Goal: Transaction & Acquisition: Purchase product/service

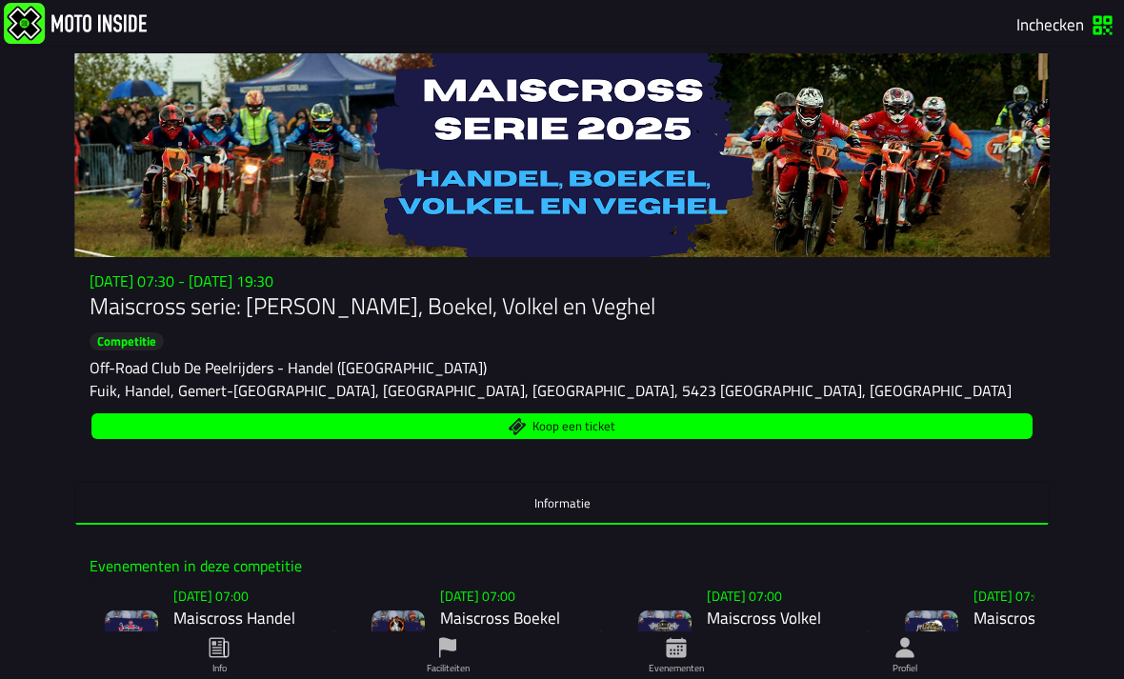
click at [611, 433] on span "Koop een ticket" at bounding box center [574, 426] width 83 height 12
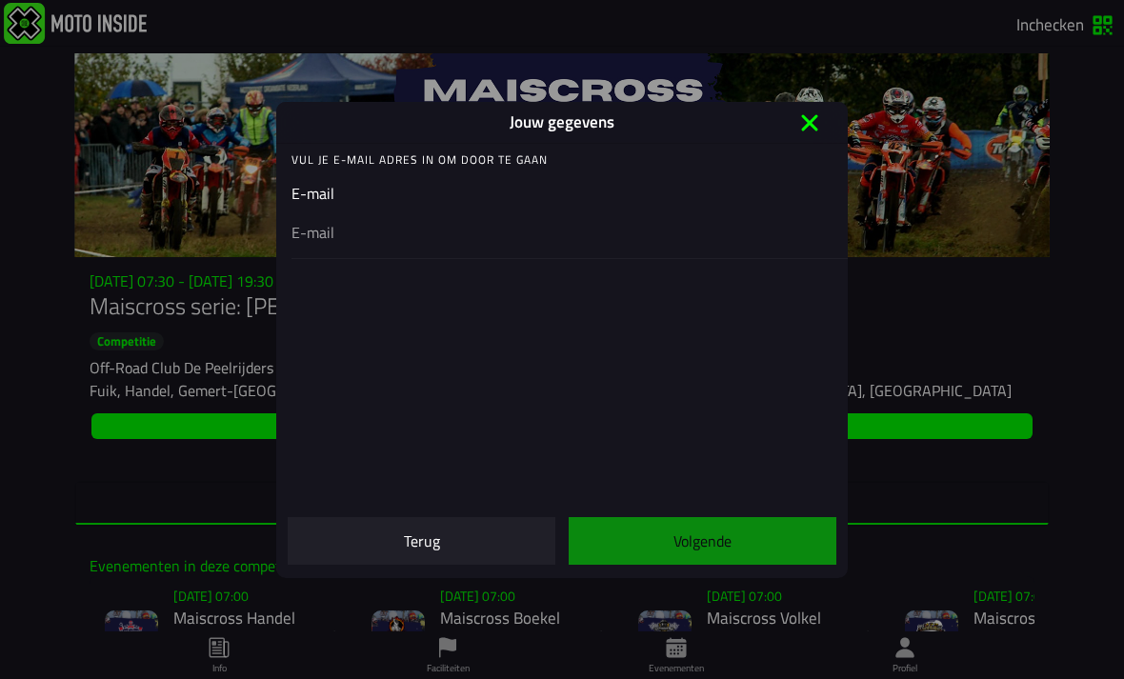
click at [505, 237] on input "email" at bounding box center [562, 231] width 541 height 23
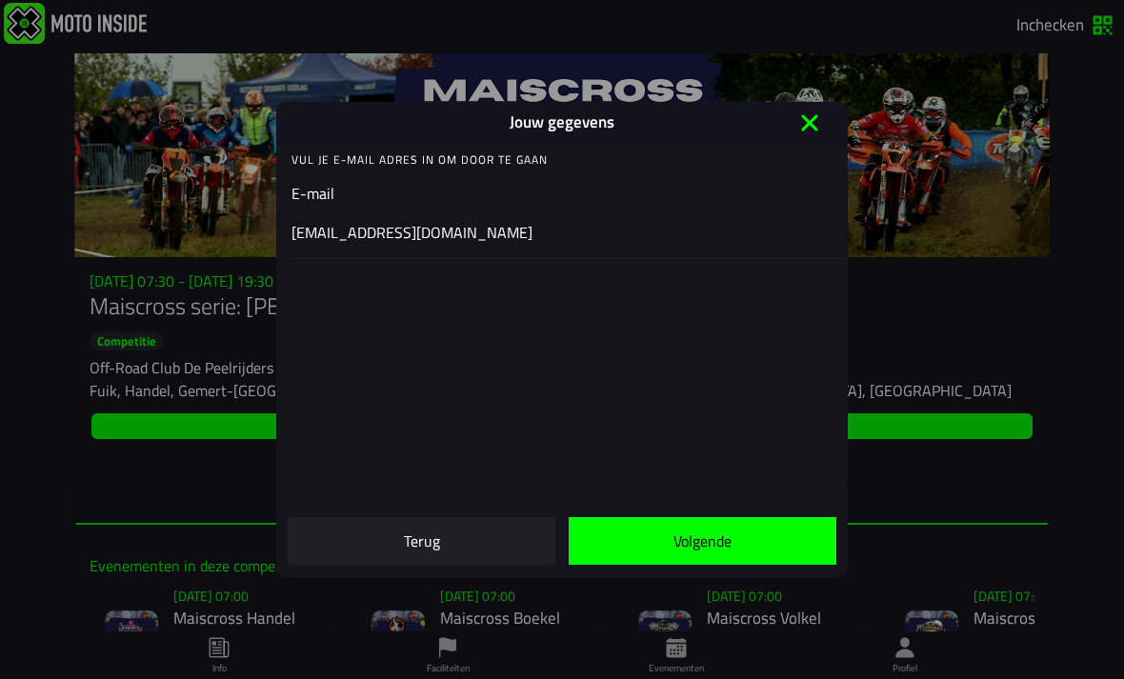
type input "[EMAIL_ADDRESS][DOMAIN_NAME]"
click at [0, 0] on slot "Volgende" at bounding box center [0, 0] width 0 height 0
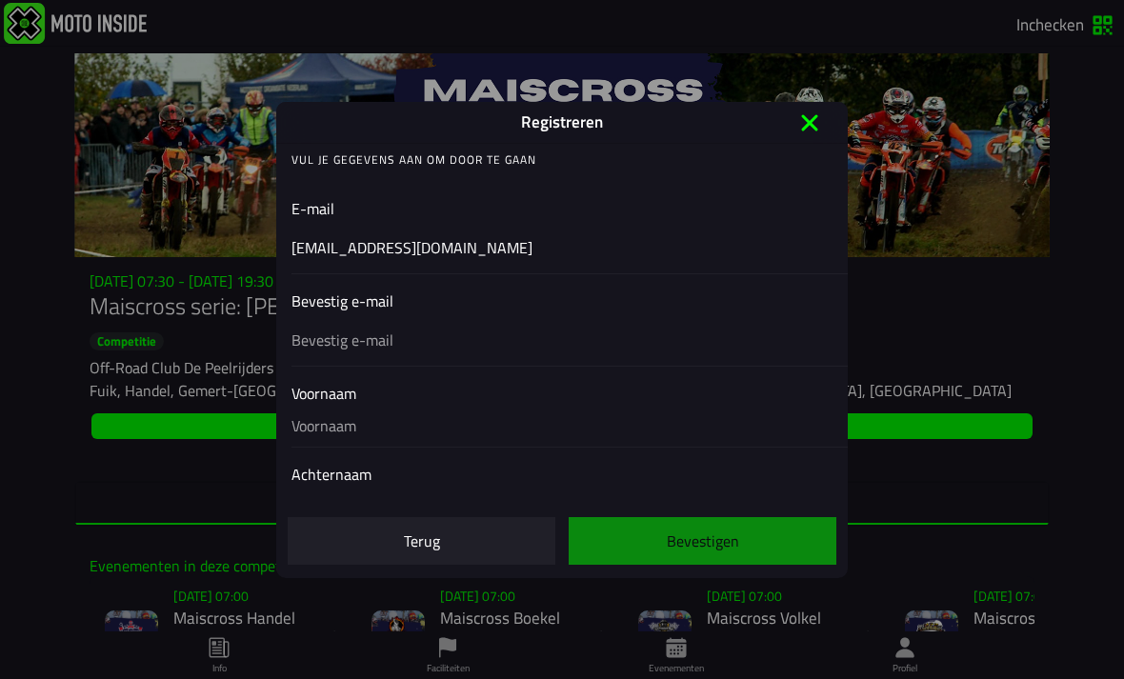
click at [501, 337] on div "Bevestig e-mail" at bounding box center [562, 328] width 541 height 76
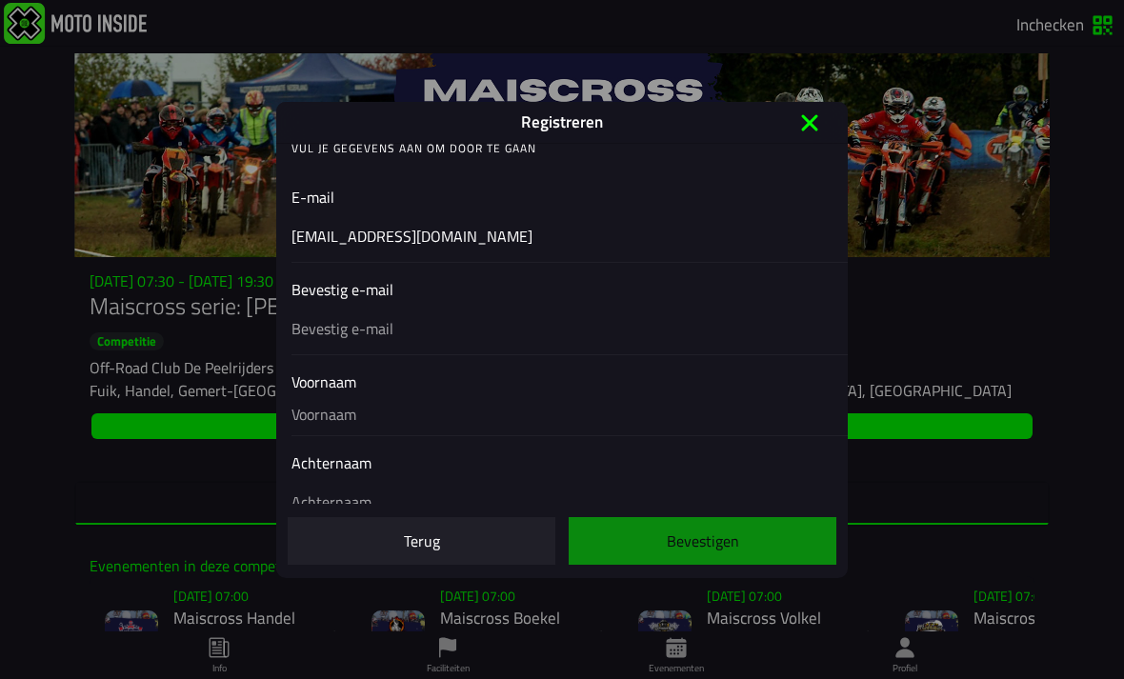
scroll to position [12, 0]
type input "[EMAIL_ADDRESS][DOMAIN_NAME]"
click at [475, 410] on div "Voornaam" at bounding box center [562, 402] width 541 height 65
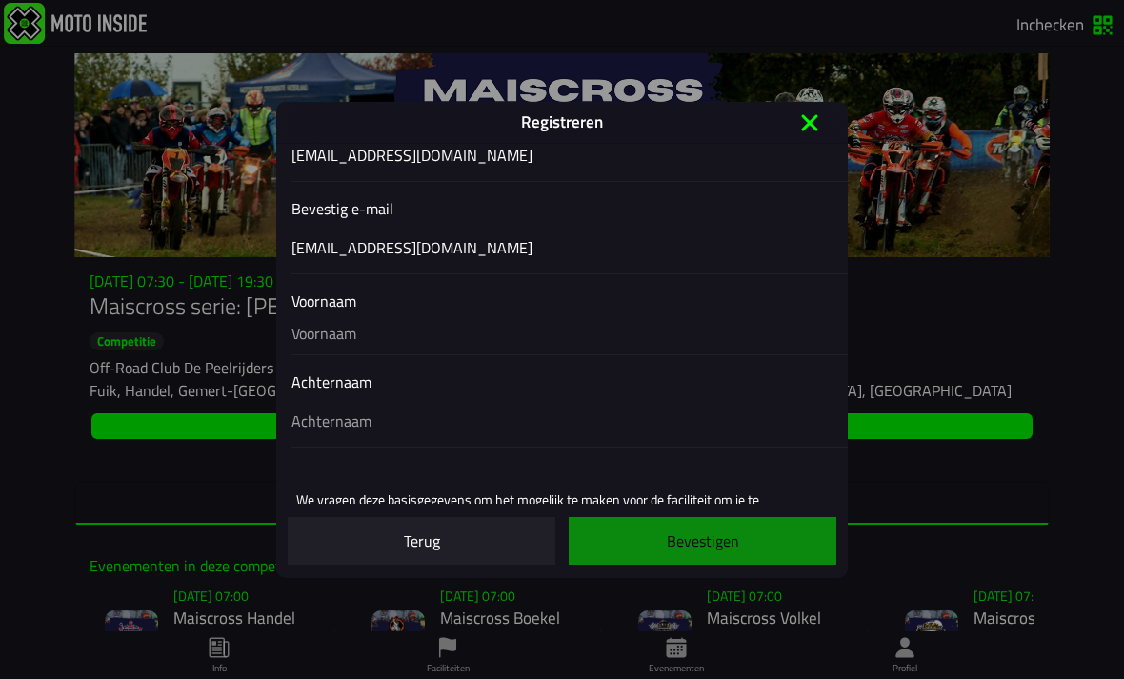
scroll to position [93, 0]
type input "[PERSON_NAME]"
click at [505, 405] on div at bounding box center [562, 418] width 541 height 53
click at [505, 408] on input "text" at bounding box center [562, 419] width 541 height 23
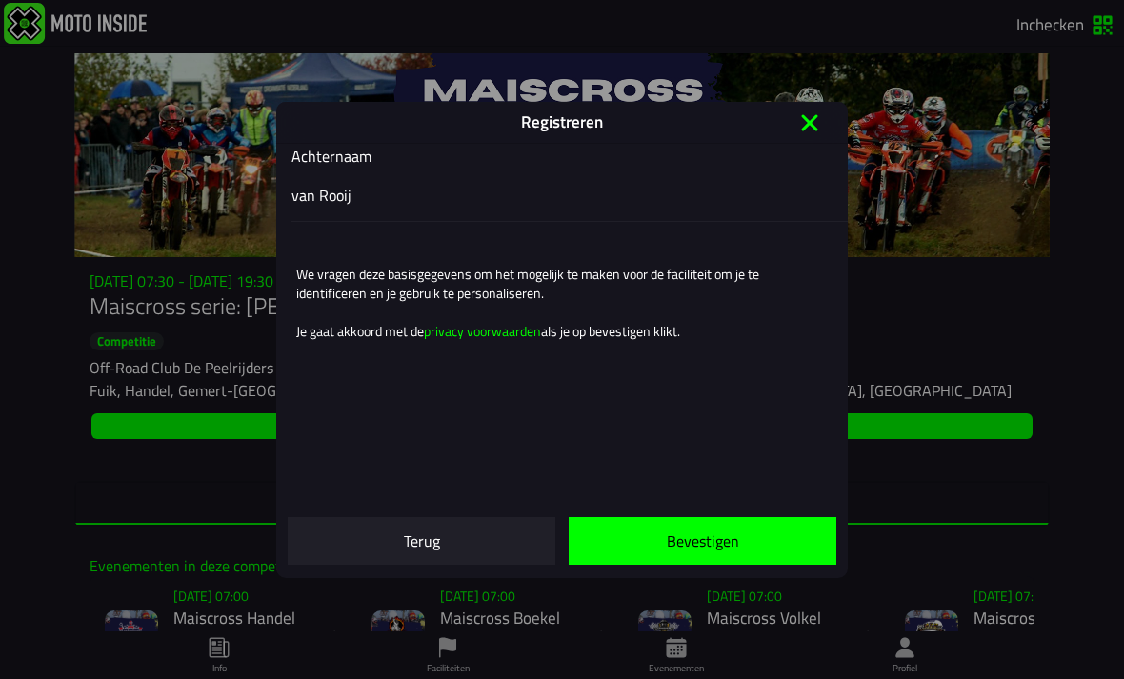
scroll to position [332, 0]
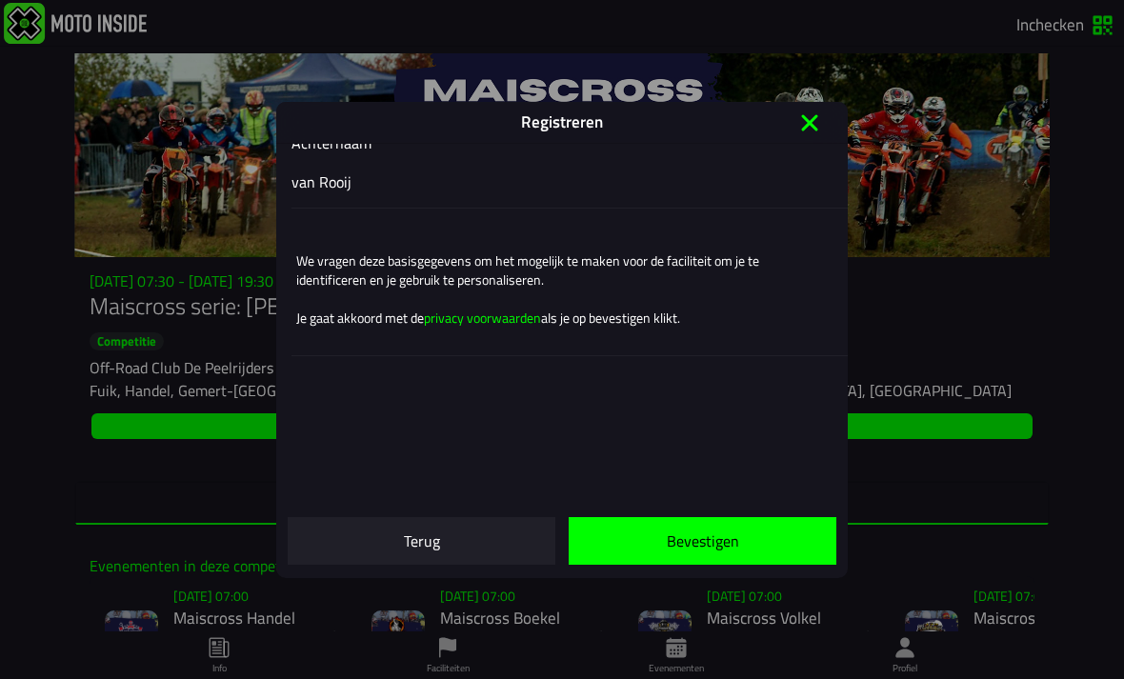
type input "van Rooij"
click at [0, 0] on slot "Bevestigen" at bounding box center [0, 0] width 0 height 0
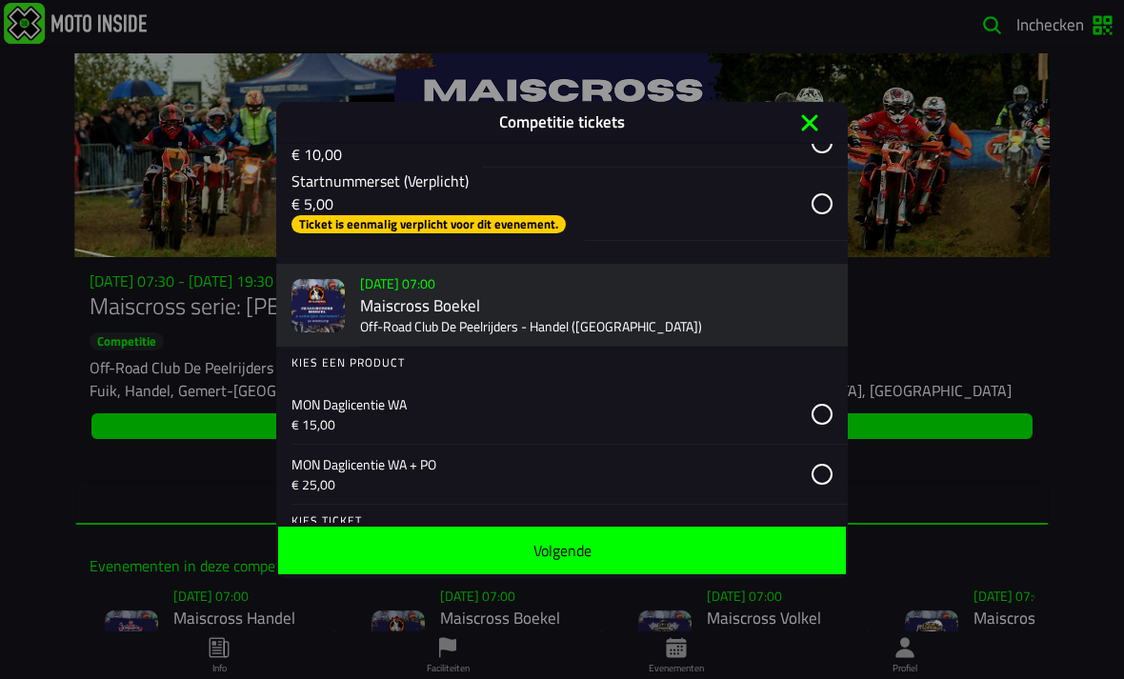
scroll to position [887, 0]
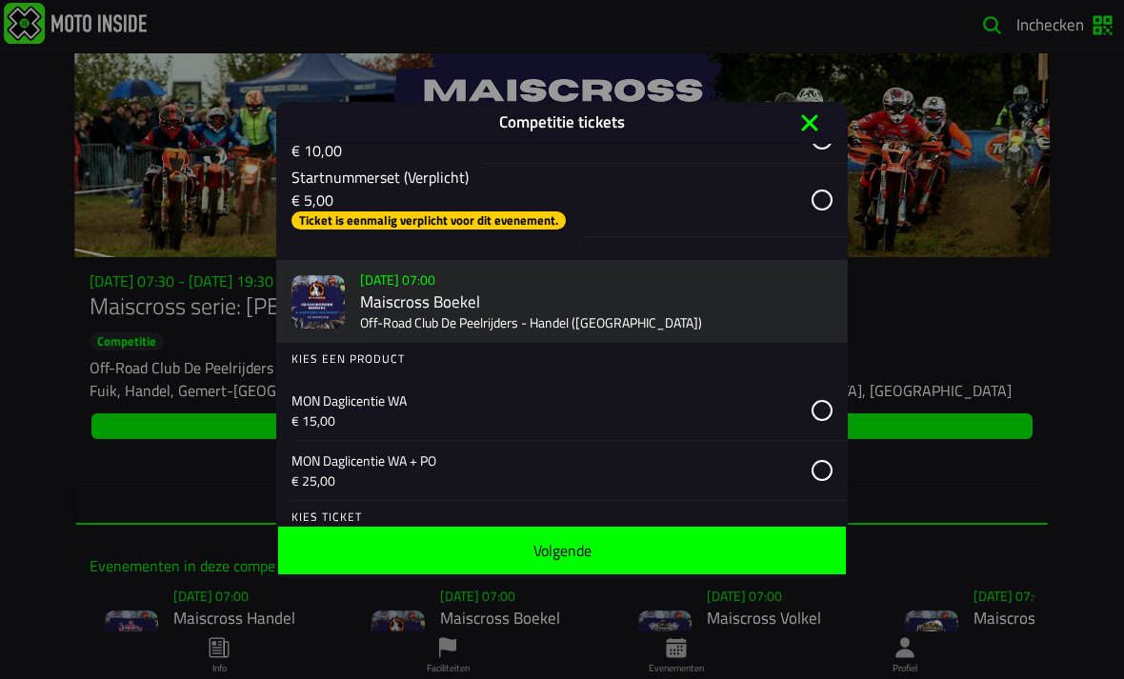
click at [0, 0] on slot "Ticket is eenmalig verplicht voor dit evenement." at bounding box center [0, 0] width 0 height 0
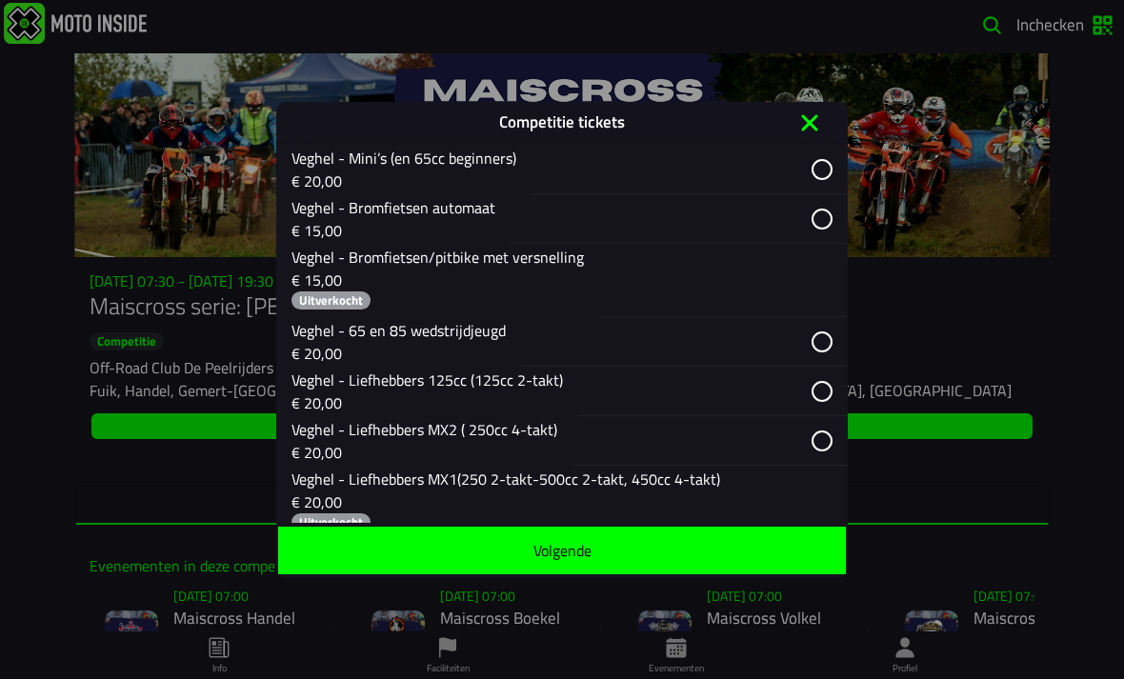
scroll to position [2995, 0]
click at [376, 74] on p "MON Daglicentie WA + PO" at bounding box center [548, 64] width 513 height 20
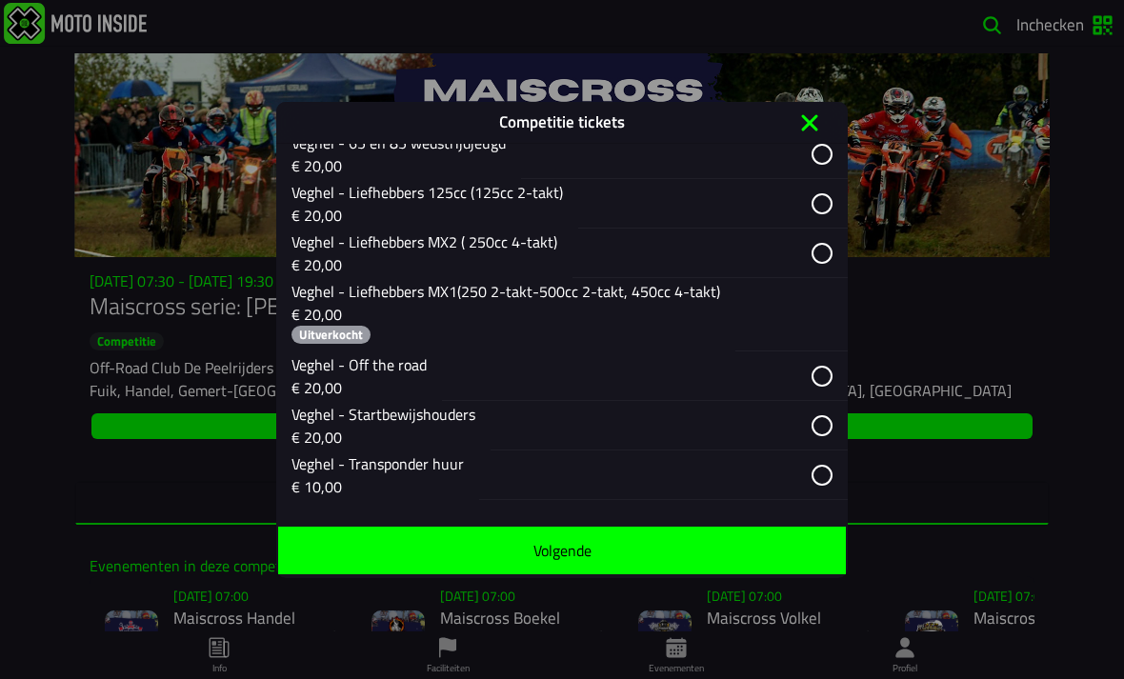
scroll to position [3195, 0]
click at [410, 103] on p "€ 15,00" at bounding box center [438, 91] width 292 height 23
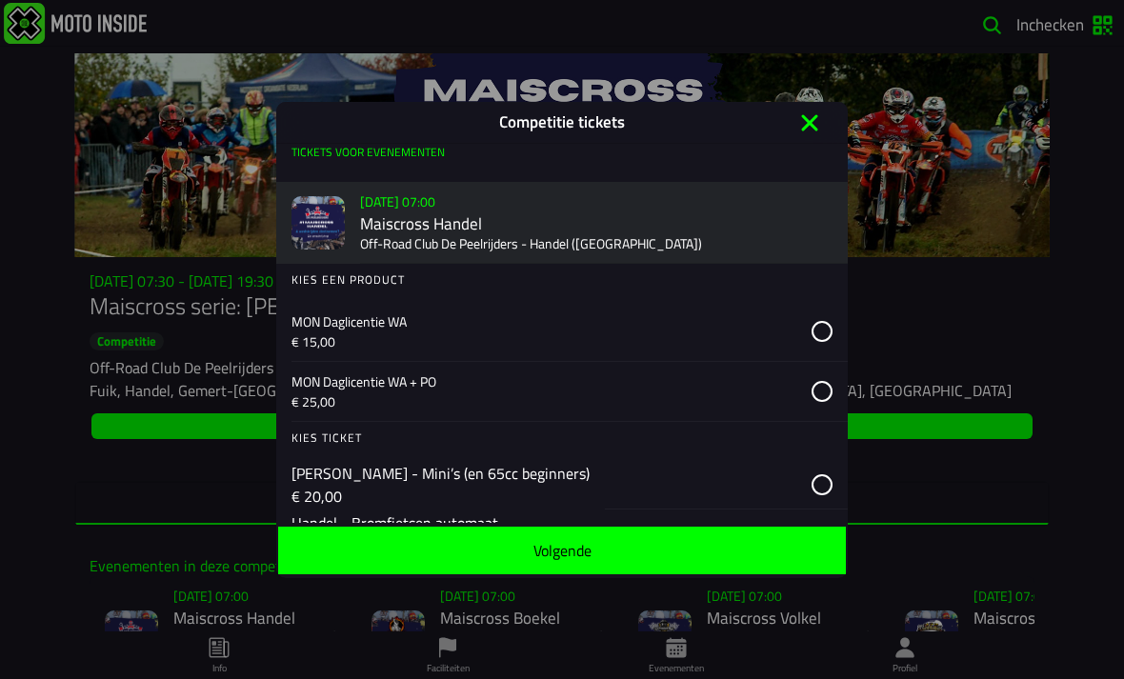
scroll to position [0, 0]
click at [795, 114] on icon at bounding box center [810, 123] width 30 height 30
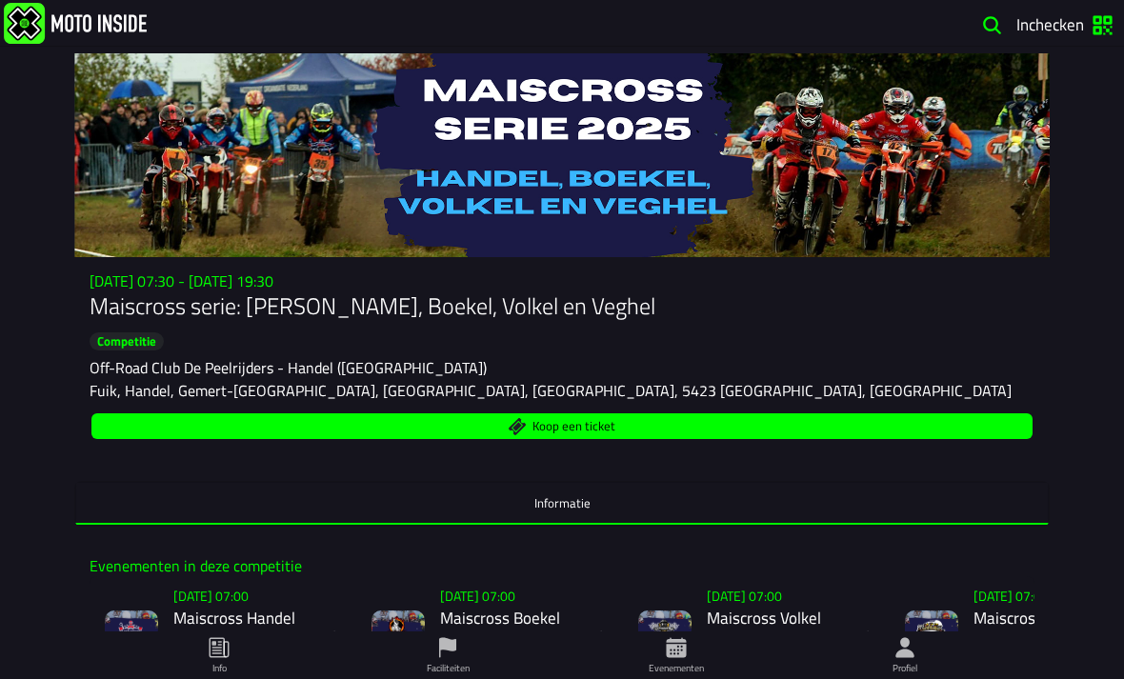
click at [225, 642] on icon at bounding box center [226, 649] width 5 height 15
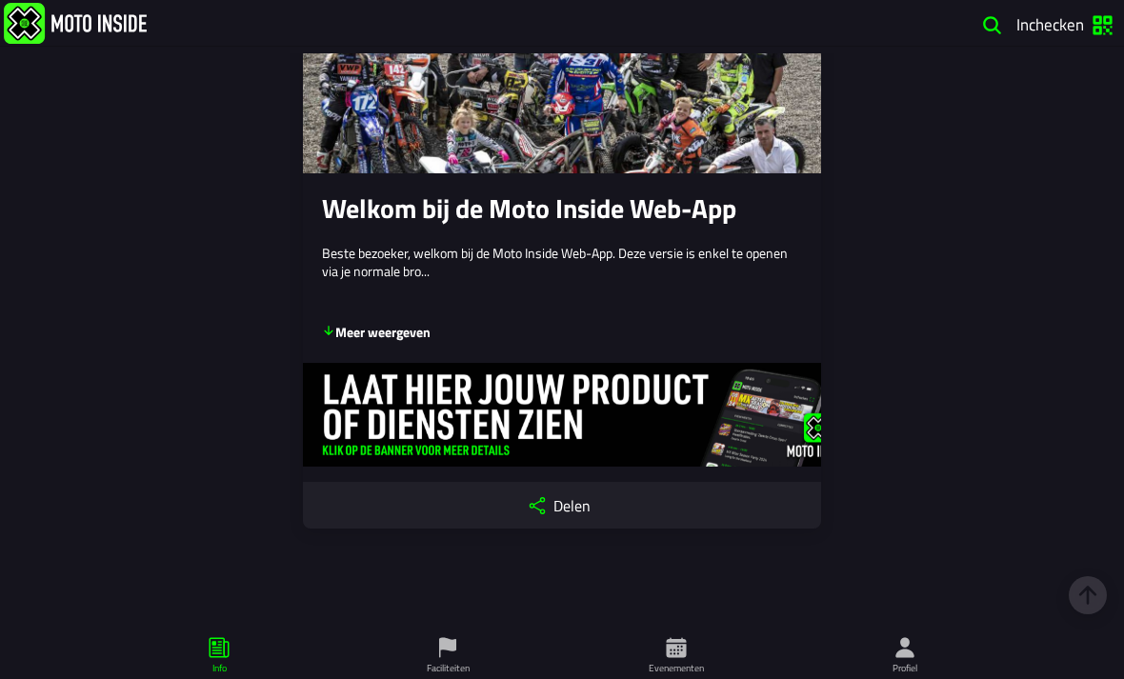
scroll to position [16663, 0]
click at [20, 34] on img at bounding box center [75, 23] width 143 height 41
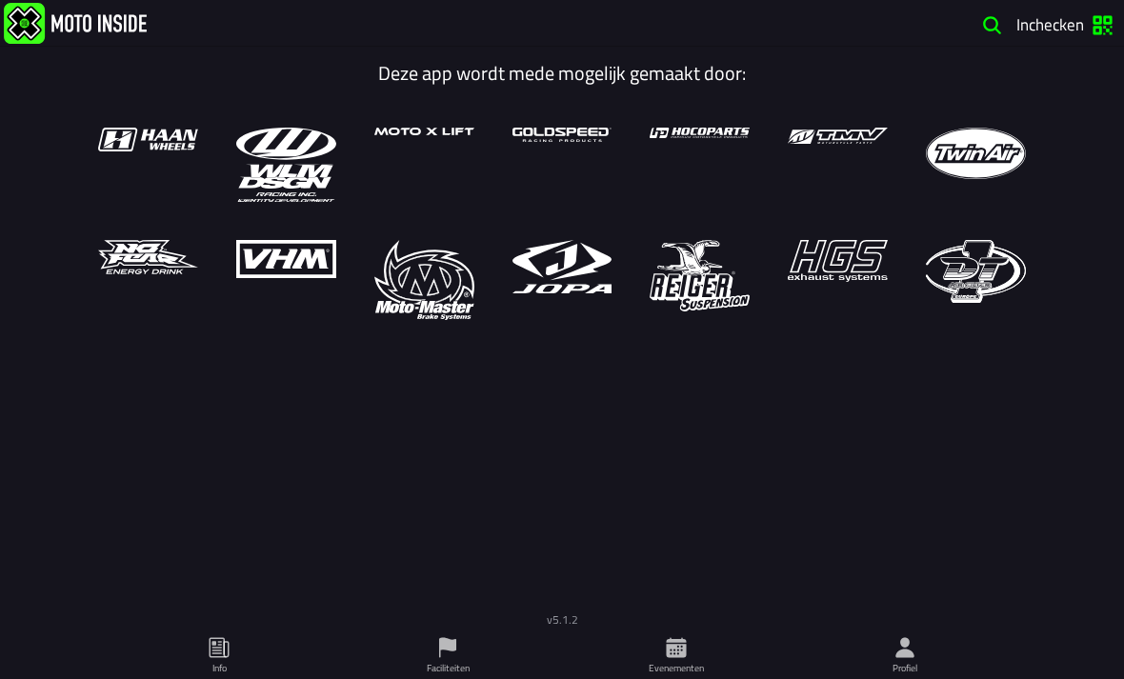
scroll to position [1, 0]
click at [915, 661] on ion-label "Profiel" at bounding box center [905, 668] width 25 height 14
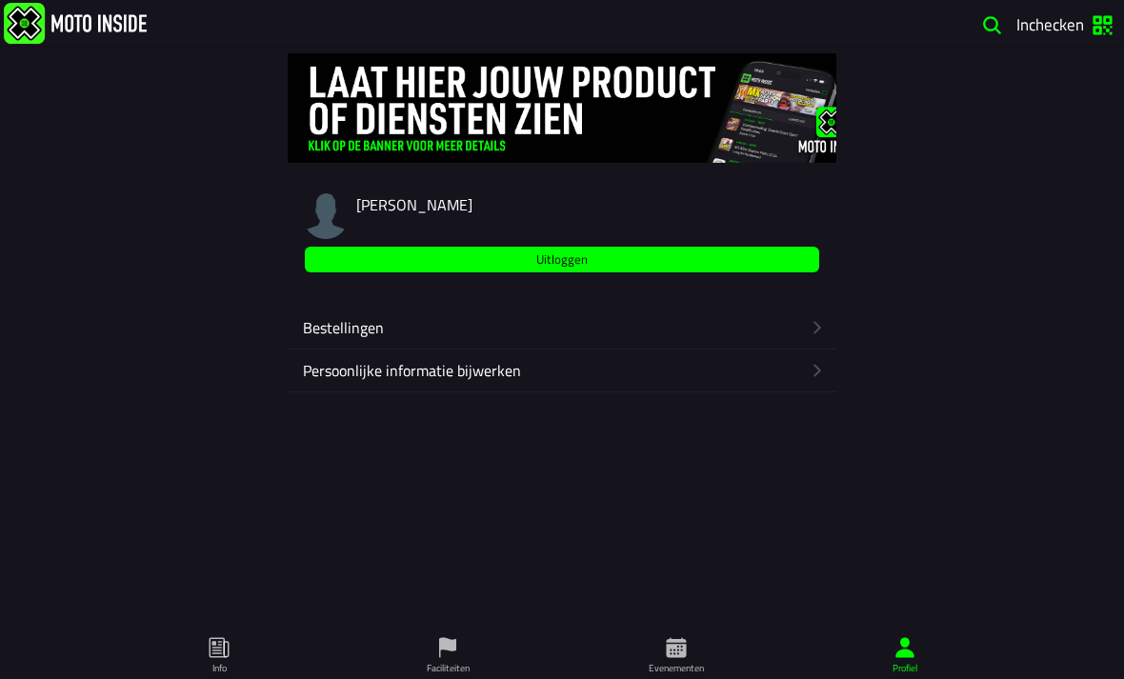
click at [827, 328] on icon "button" at bounding box center [817, 327] width 19 height 19
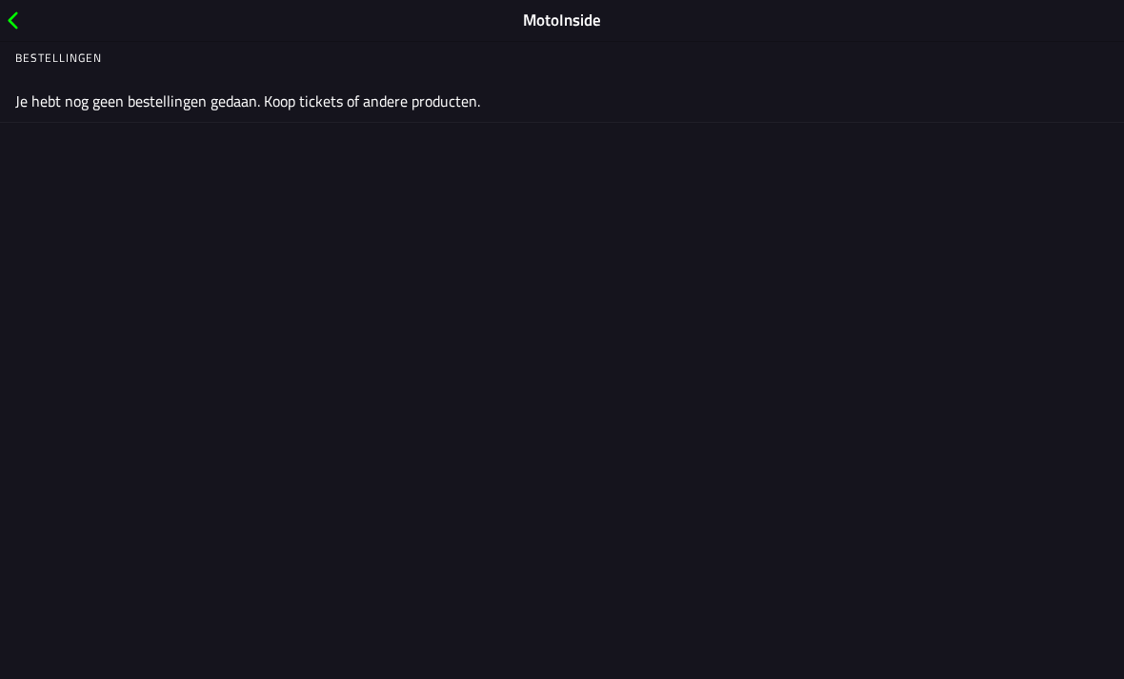
click at [15, 15] on span "back" at bounding box center [15, 21] width 23 height 26
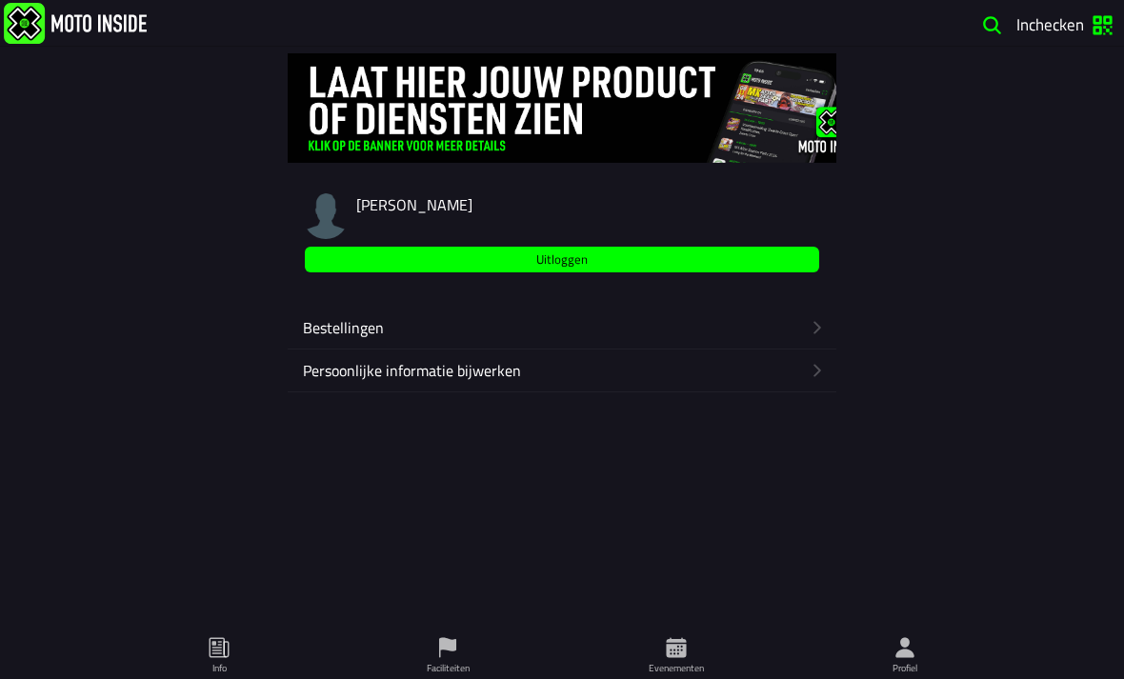
click at [449, 638] on icon at bounding box center [447, 648] width 17 height 20
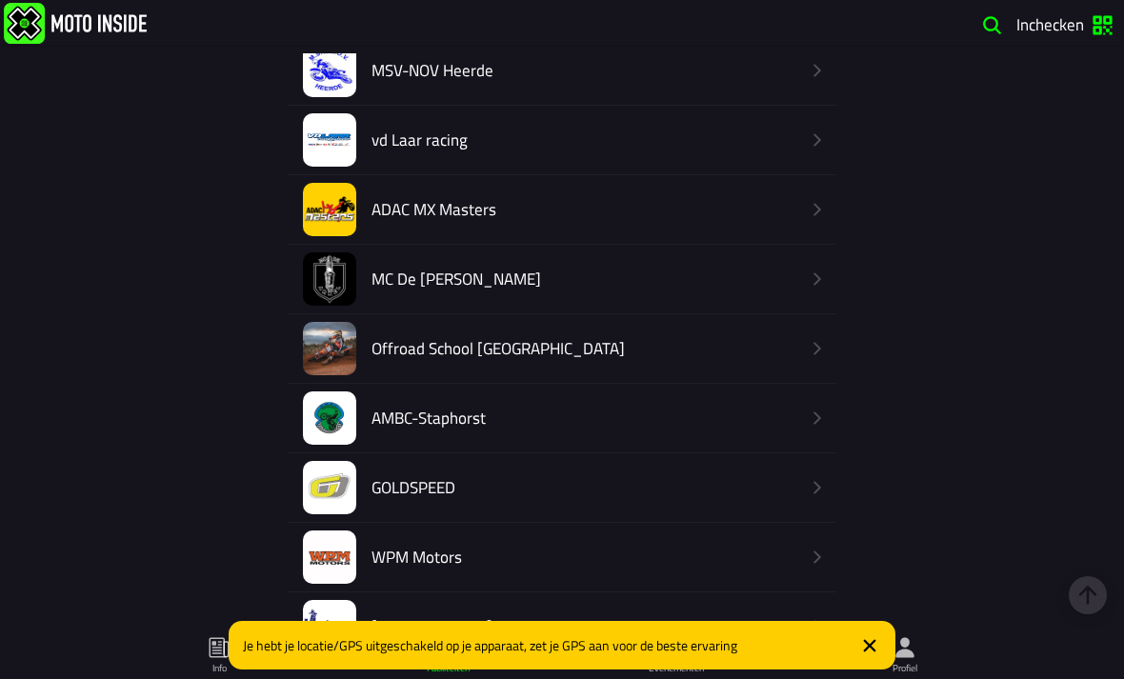
scroll to position [1621, 0]
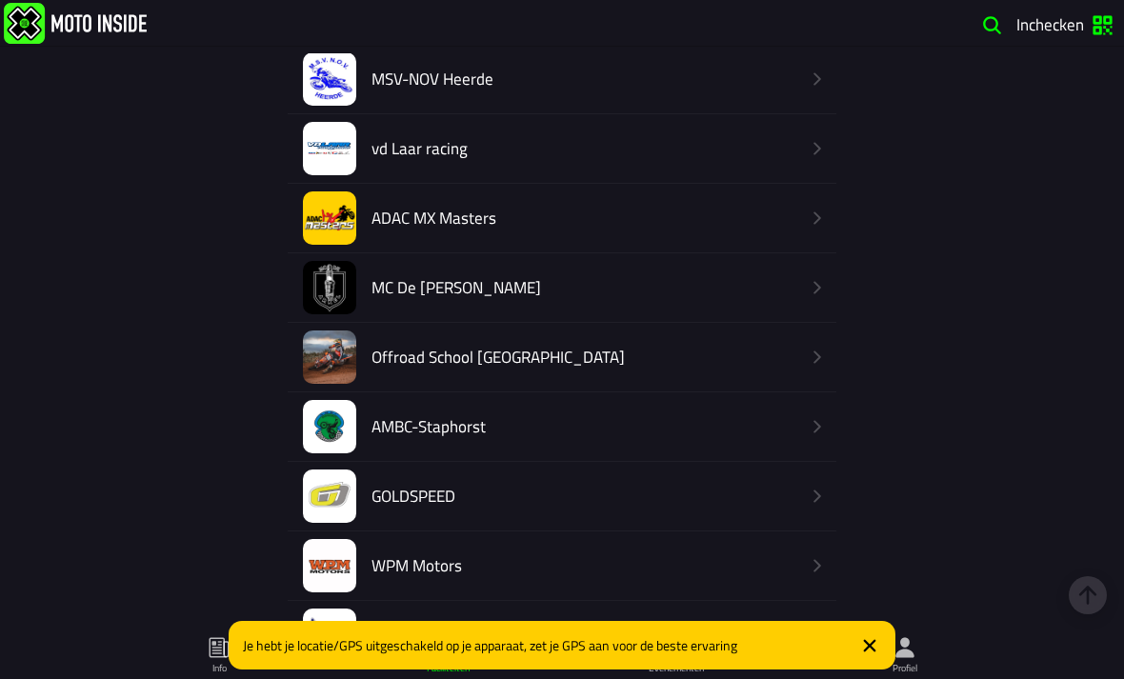
click at [1114, 536] on div "FACILITEITEN Maken Type: Alles MC de Peelrijders - Nederweert-Eind Living for t…" at bounding box center [562, 369] width 1124 height 632
